Goal: Task Accomplishment & Management: Manage account settings

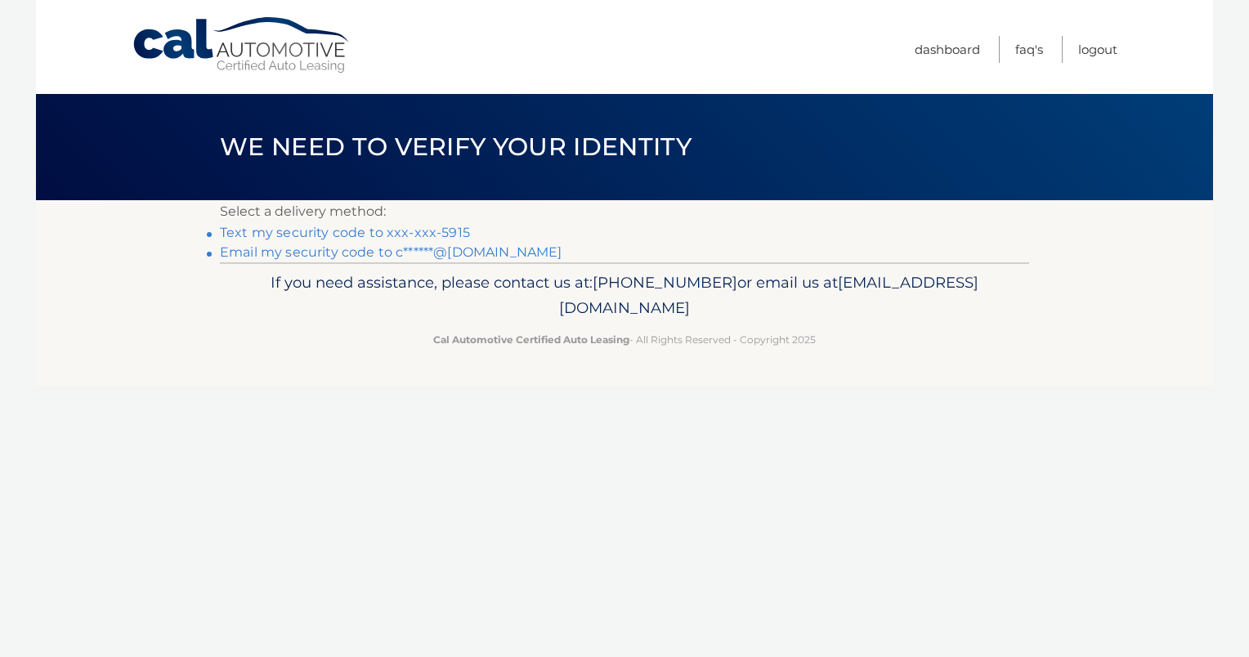
click at [351, 230] on link "Text my security code to xxx-xxx-5915" at bounding box center [345, 233] width 250 height 16
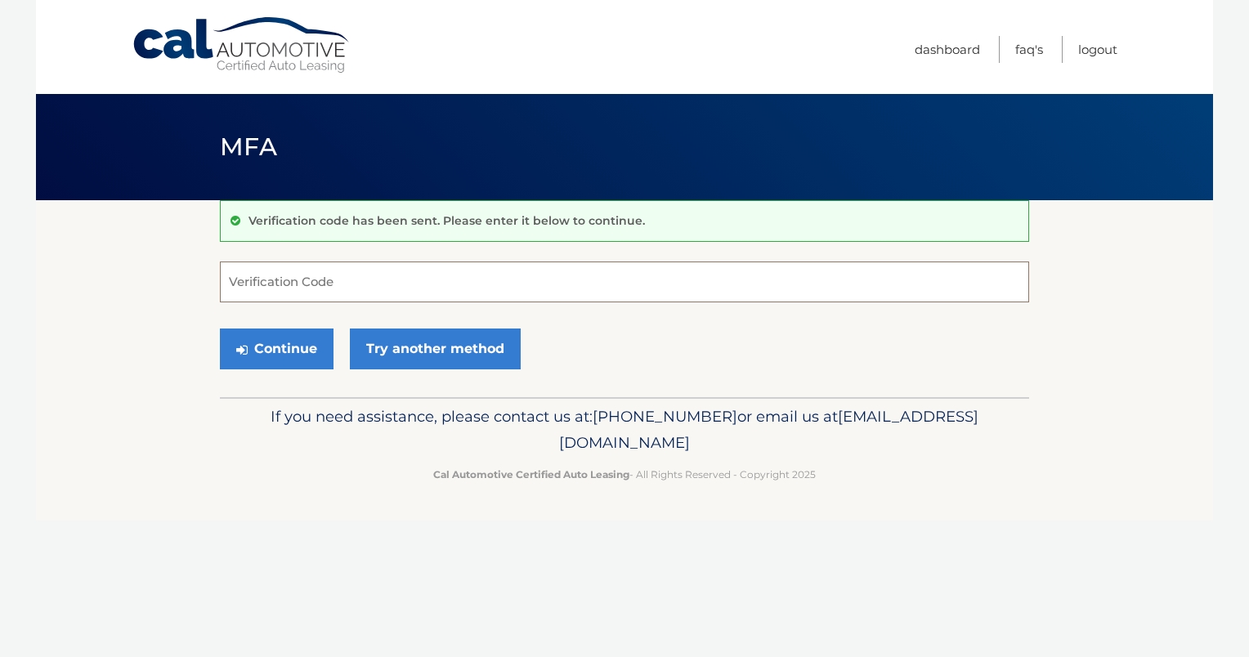
click at [345, 284] on input "Verification Code" at bounding box center [625, 282] width 810 height 41
type input "626215"
click at [286, 357] on button "Continue" at bounding box center [277, 349] width 114 height 41
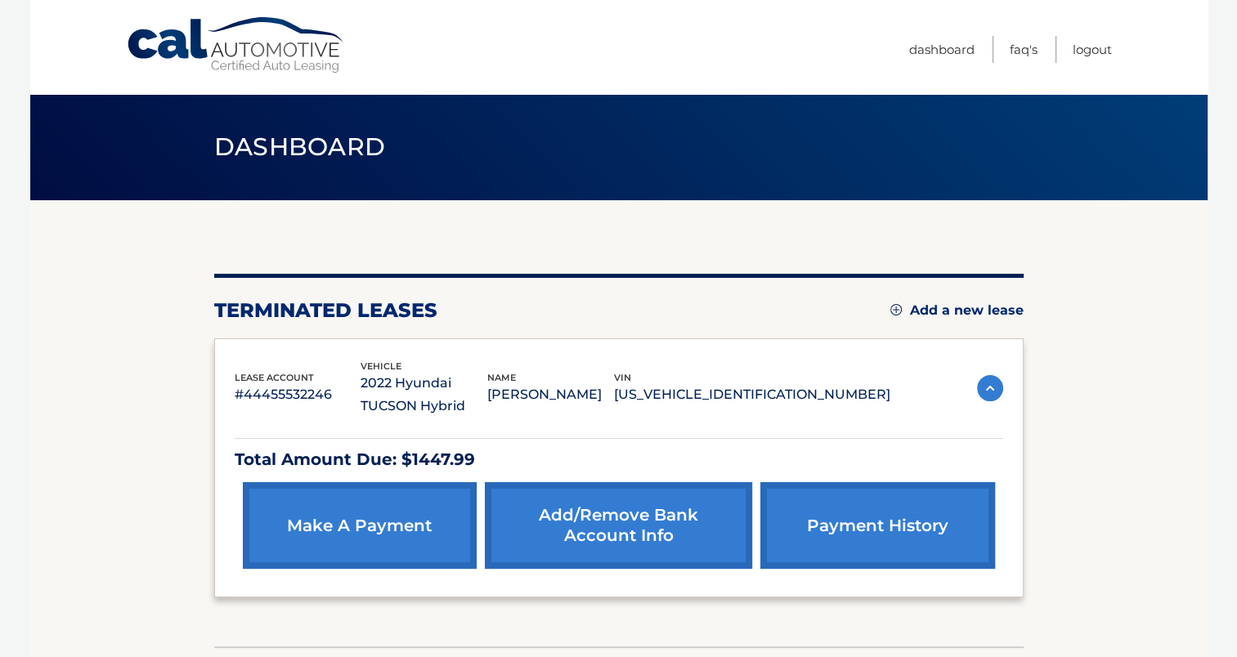
click at [410, 518] on link "make a payment" at bounding box center [360, 525] width 234 height 87
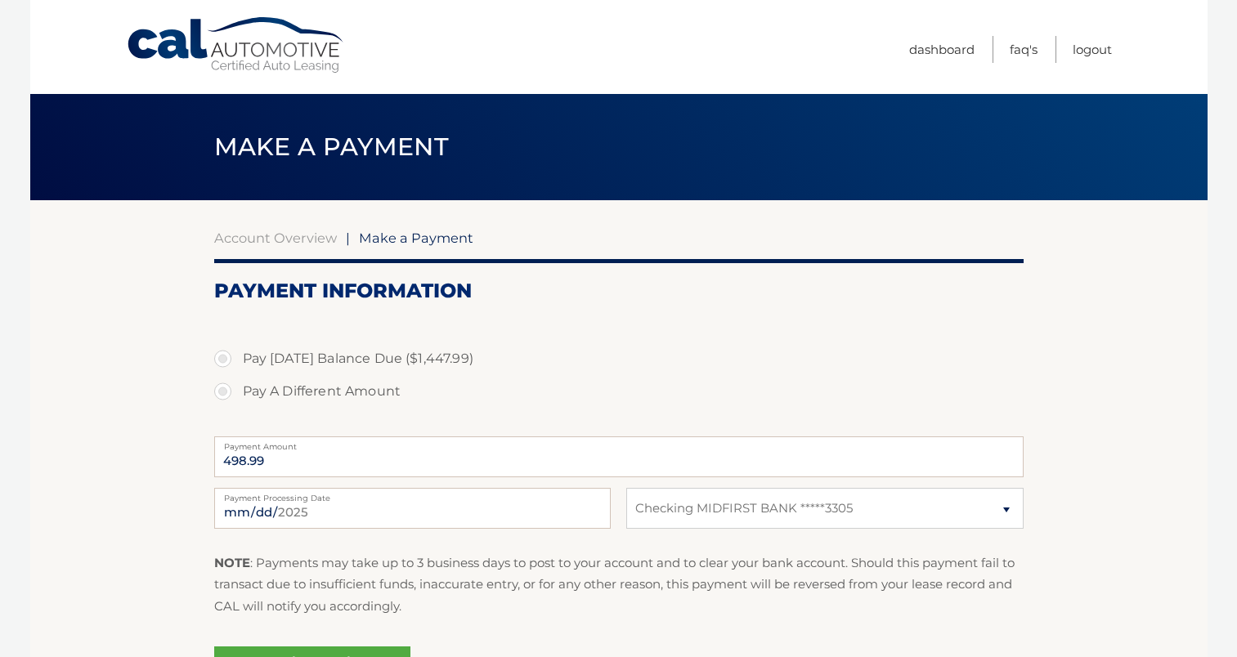
select select "YTQ3OTE3MTEtOTZmYS00YWYzLTlmYTEtZThlOTQzMjE0ZDUw"
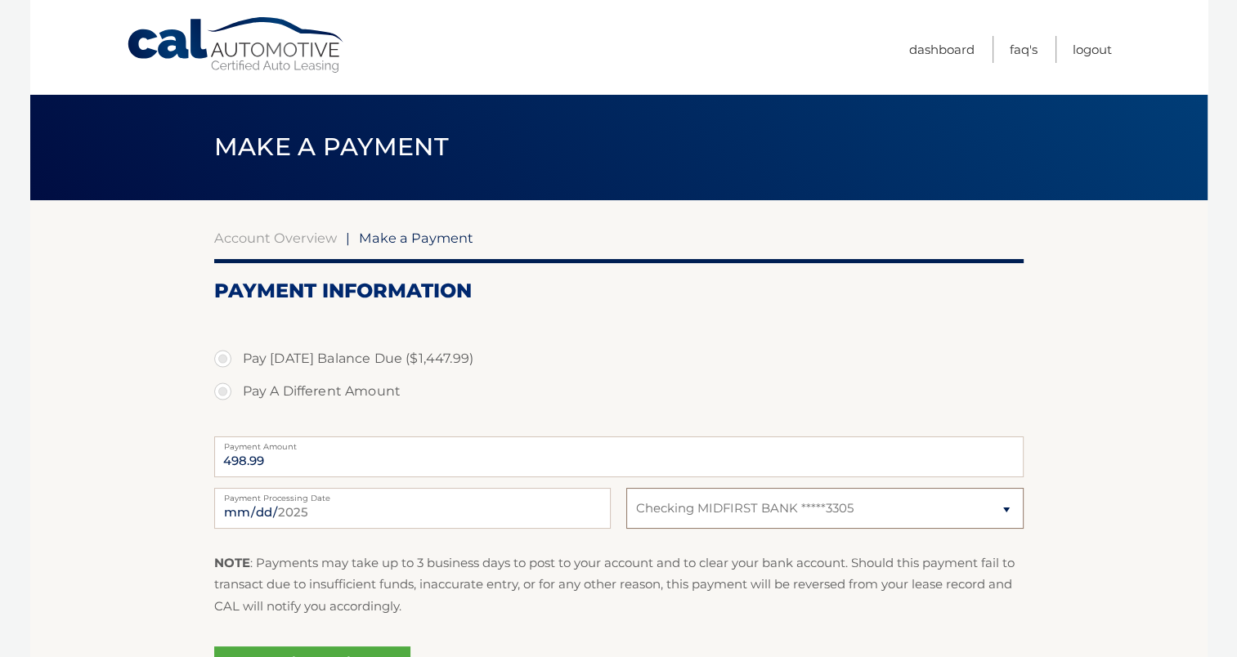
click at [1012, 504] on select "Select Bank Account Checking MIDFIRST BANK *****3305" at bounding box center [824, 508] width 397 height 41
